Goal: Find specific page/section: Find specific page/section

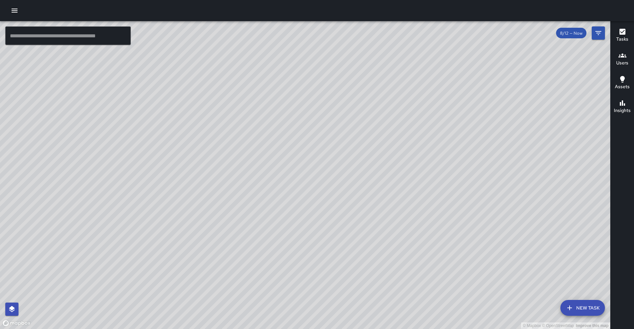
drag, startPoint x: 341, startPoint y: 158, endPoint x: 342, endPoint y: 142, distance: 15.2
click at [342, 142] on div "© Mapbox © OpenStreetMap Improve this map" at bounding box center [305, 175] width 611 height 308
drag, startPoint x: 294, startPoint y: 199, endPoint x: 274, endPoint y: 196, distance: 20.1
click at [274, 196] on div "© Mapbox © OpenStreetMap Improve this map" at bounding box center [305, 175] width 611 height 308
drag, startPoint x: 234, startPoint y: 203, endPoint x: 210, endPoint y: 200, distance: 23.6
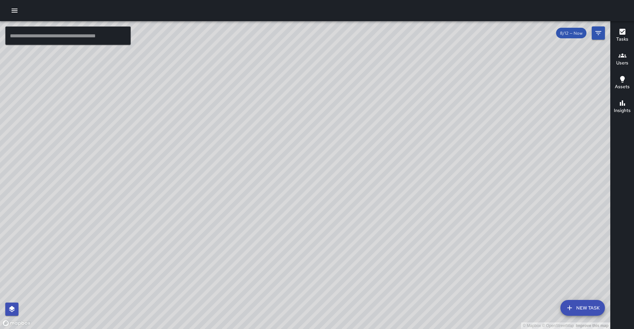
click at [210, 200] on div "© Mapbox © OpenStreetMap Improve this map" at bounding box center [305, 175] width 611 height 308
drag, startPoint x: 292, startPoint y: 140, endPoint x: 248, endPoint y: 135, distance: 44.6
click at [248, 135] on div "© Mapbox © OpenStreetMap Improve this map" at bounding box center [305, 175] width 611 height 308
click at [175, 203] on div "© Mapbox © OpenStreetMap Improve this map" at bounding box center [305, 175] width 611 height 308
click at [412, 145] on div "© Mapbox © OpenStreetMap Improve this map" at bounding box center [305, 175] width 611 height 308
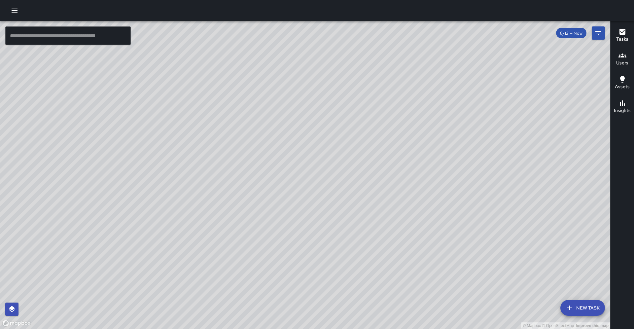
click at [74, 0] on html "© Mapbox © OpenStreetMap Improve this map ​ New Task 8/12 — Now Map Layers Task…" at bounding box center [317, 164] width 634 height 329
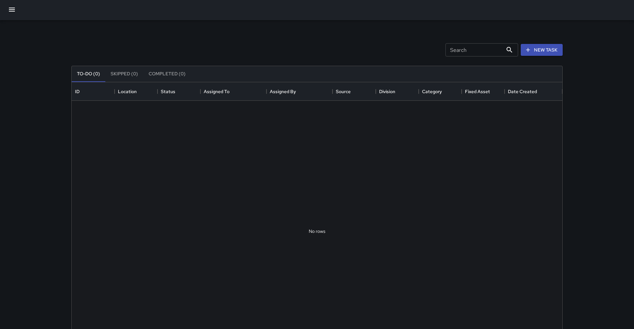
scroll to position [0, 0]
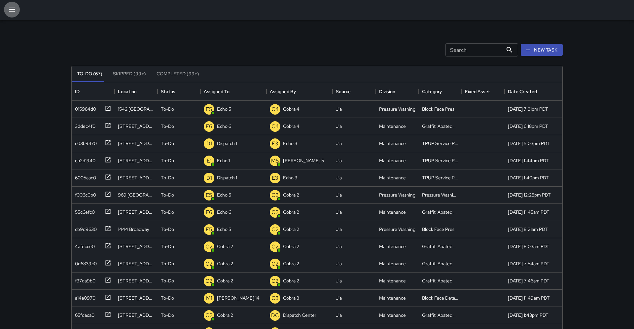
click at [7, 11] on button "button" at bounding box center [12, 10] width 16 height 16
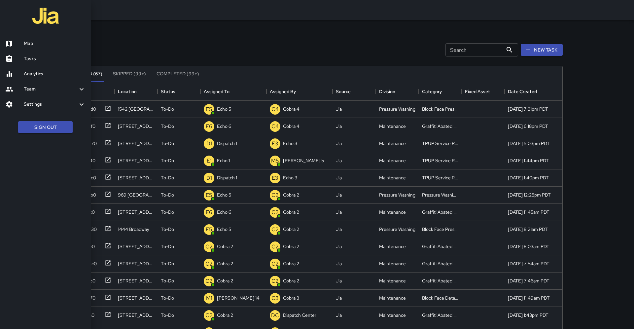
click at [32, 44] on h6 "Map" at bounding box center [55, 43] width 62 height 7
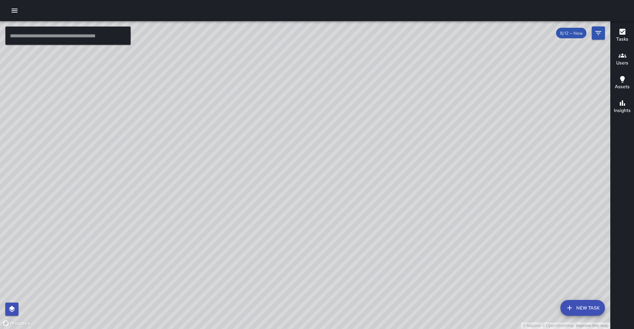
drag, startPoint x: 230, startPoint y: 226, endPoint x: 184, endPoint y: 215, distance: 46.5
click at [184, 216] on div "© Mapbox © OpenStreetMap Improve this map" at bounding box center [305, 175] width 611 height 308
click at [597, 32] on icon "Filters" at bounding box center [599, 33] width 8 height 8
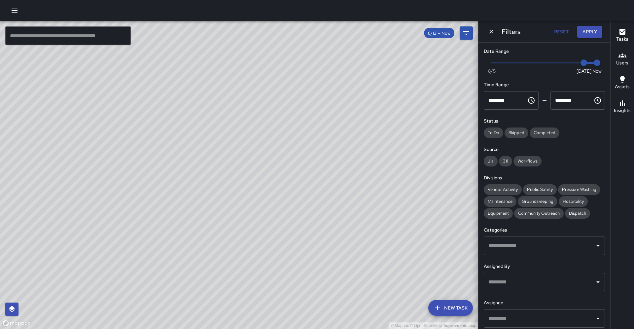
type input "*"
click at [575, 62] on span "Now [DATE] [DATE] 6:33 am" at bounding box center [544, 63] width 105 height 10
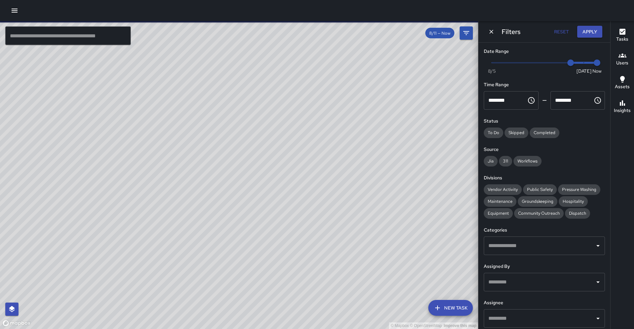
drag, startPoint x: 265, startPoint y: 175, endPoint x: 253, endPoint y: 200, distance: 27.6
click at [253, 200] on div "© Mapbox © OpenStreetMap Improve this map" at bounding box center [239, 175] width 478 height 308
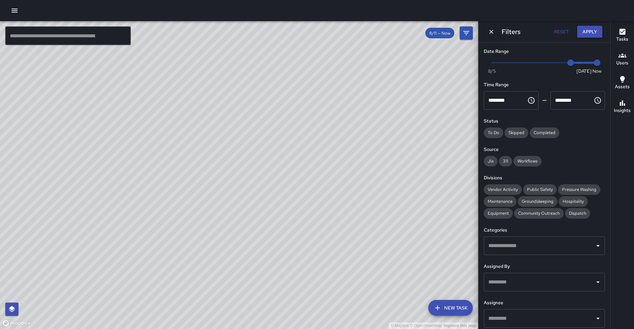
drag, startPoint x: 210, startPoint y: 262, endPoint x: 188, endPoint y: 215, distance: 51.1
click at [188, 215] on div "© Mapbox © OpenStreetMap Improve this map" at bounding box center [239, 175] width 478 height 308
click at [524, 187] on span "Public Safety" at bounding box center [540, 190] width 34 height 6
click at [421, 34] on icon at bounding box center [418, 33] width 6 height 6
drag, startPoint x: 225, startPoint y: 80, endPoint x: 187, endPoint y: 148, distance: 78.0
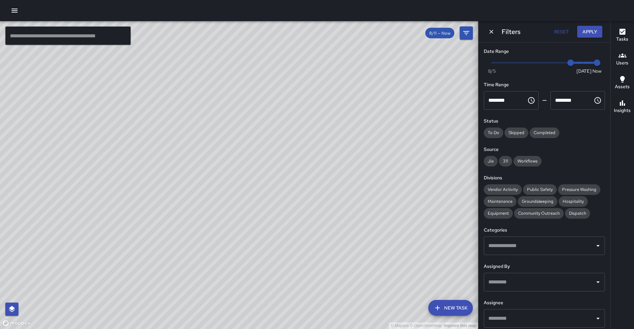
click at [187, 148] on div "© Mapbox © OpenStreetMap Improve this map" at bounding box center [239, 175] width 478 height 308
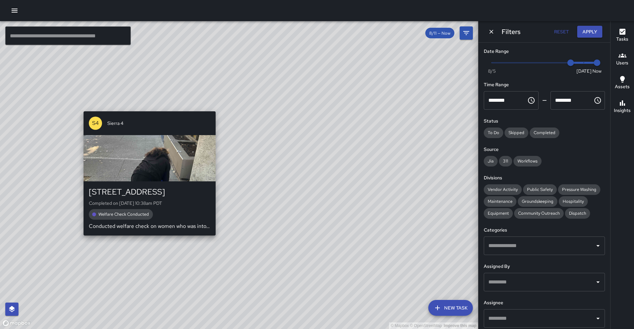
click at [149, 108] on div "© Mapbox © OpenStreetMap Improve this map S4 Sierra 4 [STREET_ADDRESS] Complete…" at bounding box center [239, 175] width 478 height 308
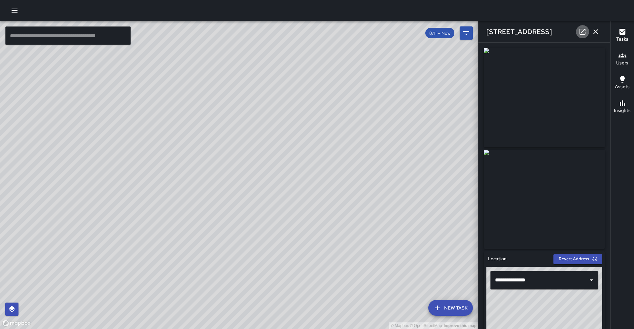
click at [583, 30] on icon at bounding box center [583, 32] width 8 height 8
click at [598, 28] on icon "button" at bounding box center [596, 32] width 8 height 8
